Goal: Find specific page/section: Find specific page/section

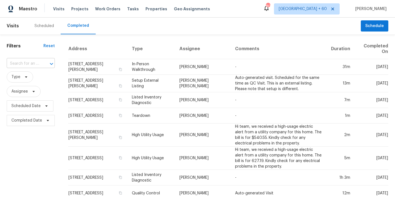
click at [38, 65] on input "text" at bounding box center [23, 63] width 33 height 9
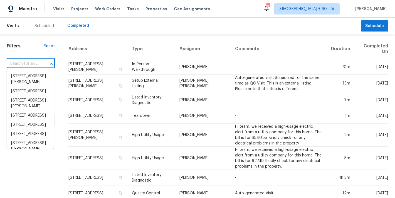
paste input "[STREET_ADDRESS]"
type input "[STREET_ADDRESS]"
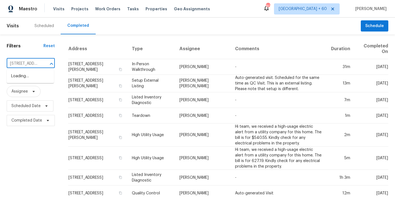
scroll to position [0, 49]
click at [20, 80] on li "[STREET_ADDRESS]" at bounding box center [30, 75] width 47 height 9
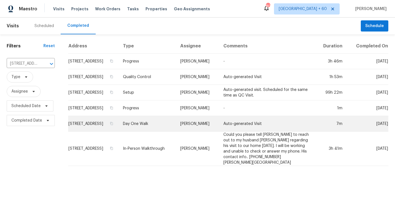
click at [119, 125] on td "5326 Elmwood Ln, Middletown, OH 45044" at bounding box center [93, 124] width 50 height 16
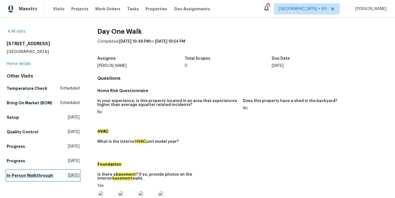
click at [36, 174] on h5 "In-Person Walkthrough" at bounding box center [30, 175] width 46 height 6
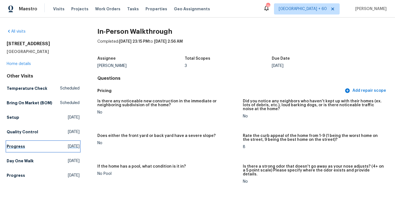
click at [15, 149] on link "Progress Wed, Sep 03 2025" at bounding box center [43, 146] width 73 height 10
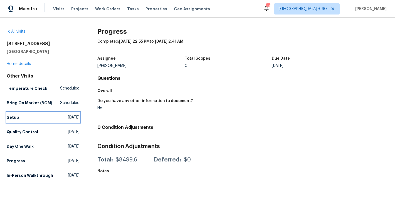
click at [13, 117] on h5 "Setup" at bounding box center [13, 117] width 13 height 6
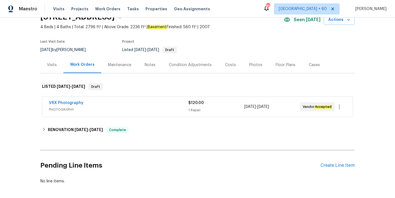
scroll to position [56, 0]
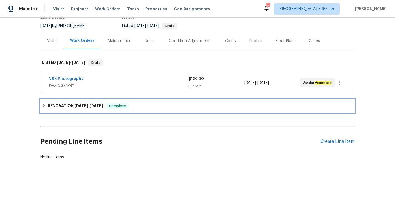
click at [100, 103] on h6 "RENOVATION [DATE] - [DATE]" at bounding box center [75, 105] width 55 height 7
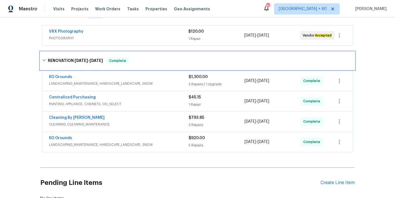
scroll to position [144, 0]
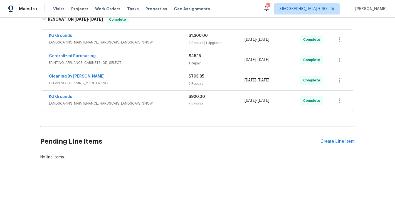
click at [182, 100] on span "LANDSCAPING_MAINTENANCE, HARDSCAPE_LANDSCAPE, SNOW" at bounding box center [119, 103] width 140 height 6
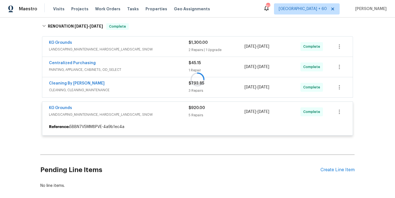
scroll to position [130, 0]
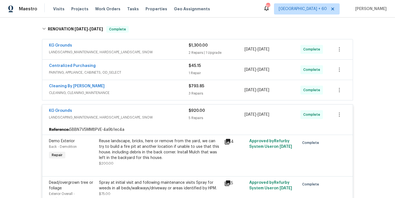
click at [179, 89] on div "Cleaning By [PERSON_NAME]" at bounding box center [119, 86] width 140 height 7
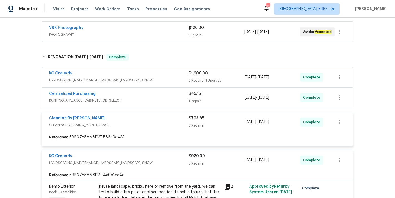
scroll to position [97, 0]
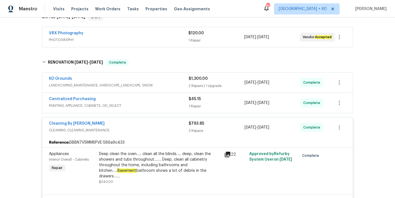
click at [175, 103] on span "PAINTING, APPLIANCE, CABINETS, OD_SELECT" at bounding box center [119, 106] width 140 height 6
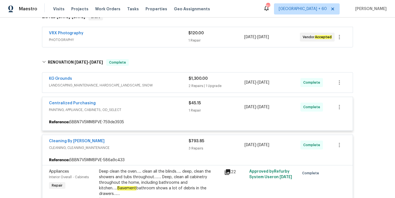
scroll to position [76, 0]
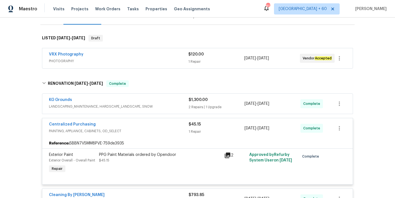
click at [175, 101] on div "KG Grounds" at bounding box center [119, 100] width 140 height 7
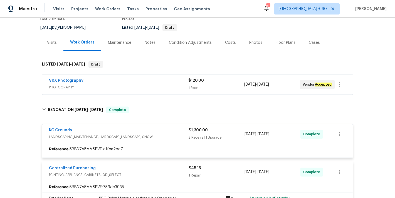
scroll to position [0, 0]
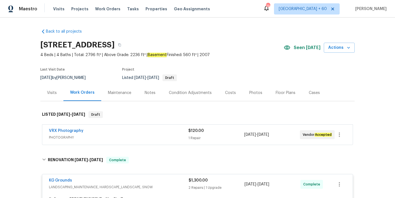
click at [241, 58] on section "[STREET_ADDRESS] 4 Beds | 4 Baths | Total: 2796 ft² | Above Grade: 2236 ft² | B…" at bounding box center [197, 61] width 314 height 47
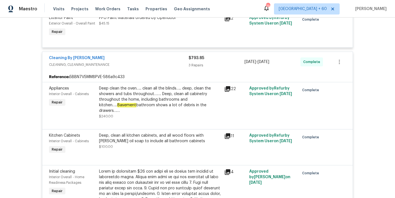
scroll to position [219, 0]
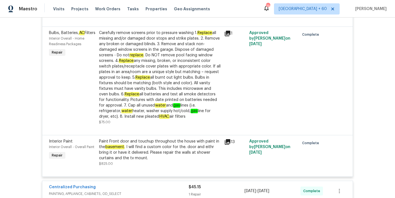
click at [366, 136] on div "Back to all projects [STREET_ADDRESS] 4 Beds | 4 Baths | Total: 2796 ft² | Abov…" at bounding box center [197, 108] width 395 height 180
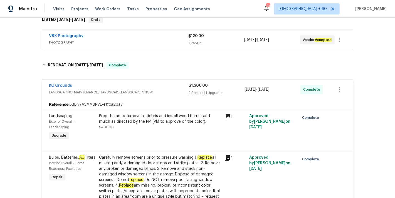
scroll to position [0, 0]
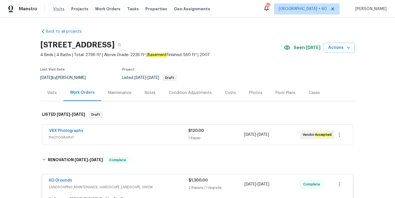
click at [58, 8] on span "Visits" at bounding box center [58, 9] width 11 height 6
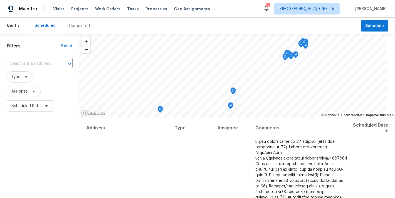
click at [83, 25] on div "Completed" at bounding box center [79, 26] width 21 height 6
